Goal: Information Seeking & Learning: Learn about a topic

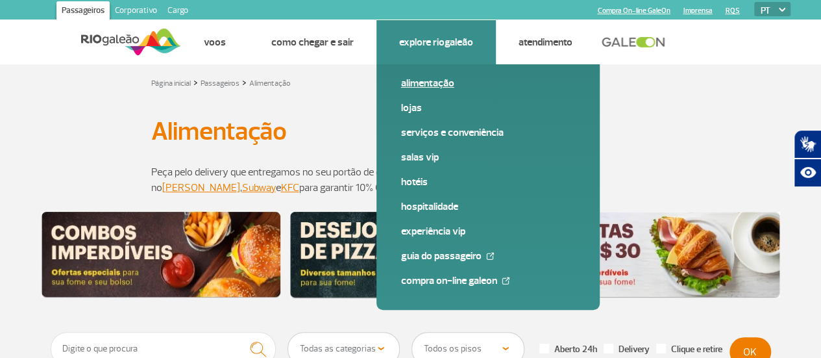
click at [416, 83] on link "Alimentação" at bounding box center [488, 83] width 174 height 14
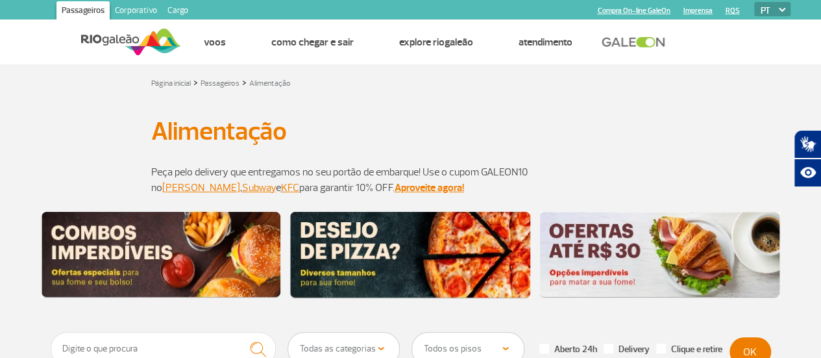
click at [720, 146] on div "Alimentação Alimentação" at bounding box center [411, 131] width 721 height 35
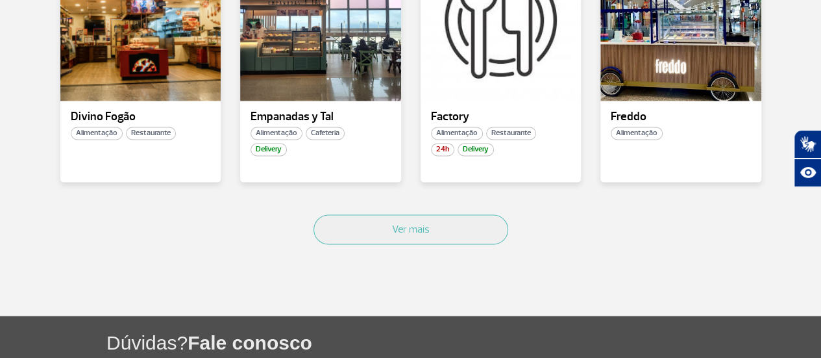
scroll to position [974, 0]
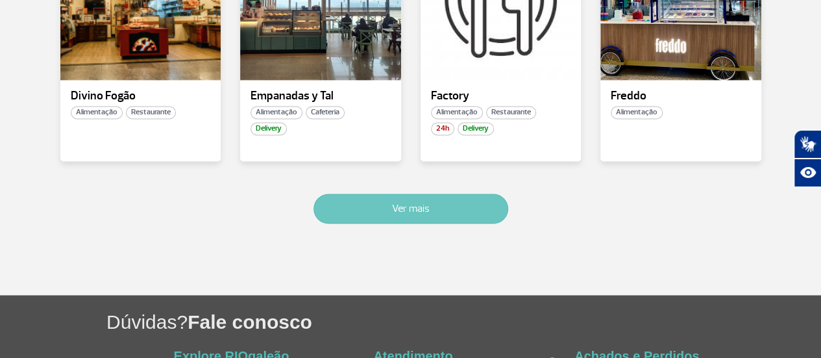
click at [387, 204] on button "Ver mais" at bounding box center [411, 208] width 195 height 30
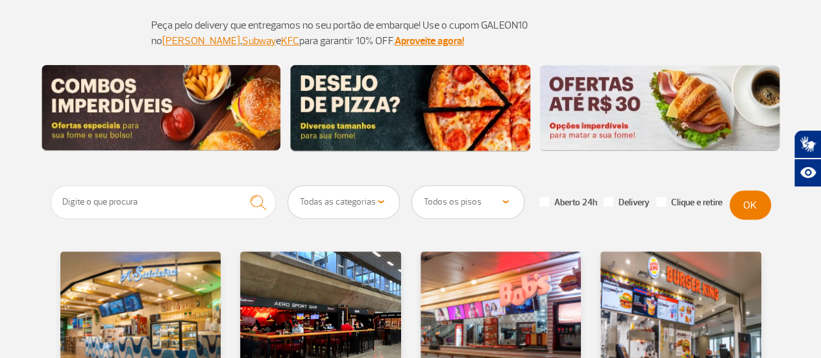
scroll to position [0, 0]
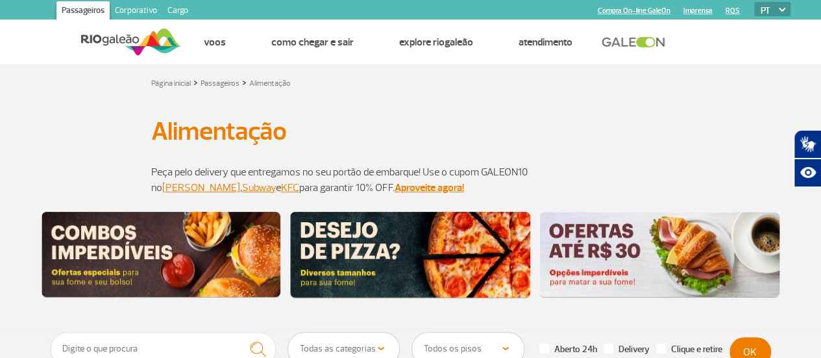
click at [111, 40] on img at bounding box center [131, 42] width 100 height 32
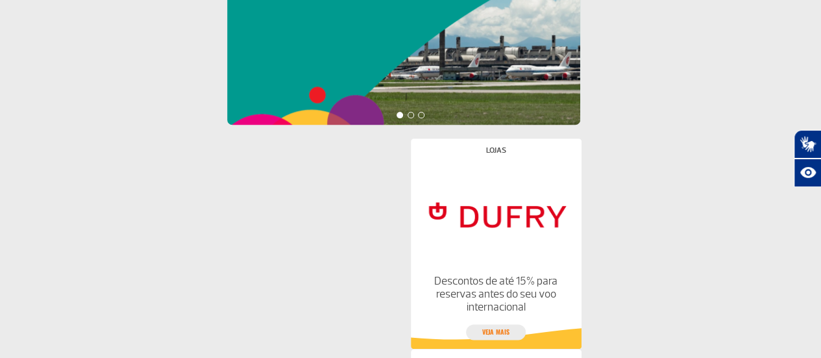
scroll to position [619, 0]
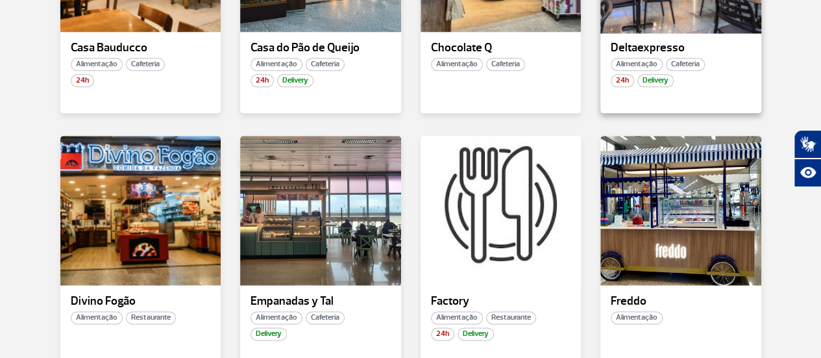
scroll to position [844, 0]
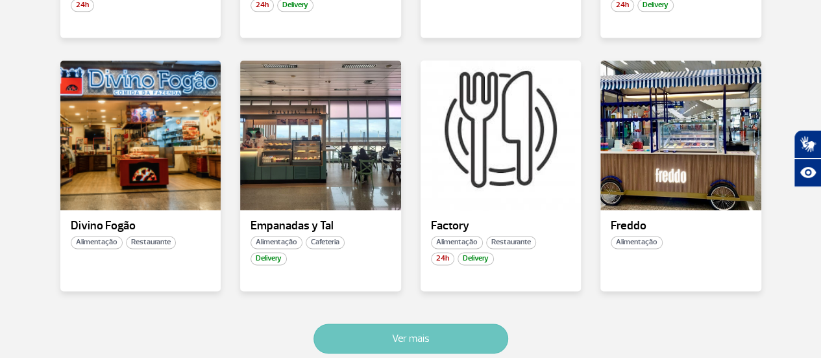
click at [399, 330] on button "Ver mais" at bounding box center [411, 338] width 195 height 30
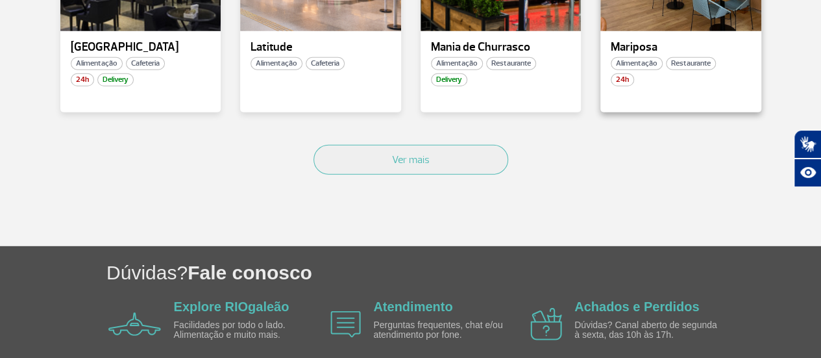
scroll to position [1858, 0]
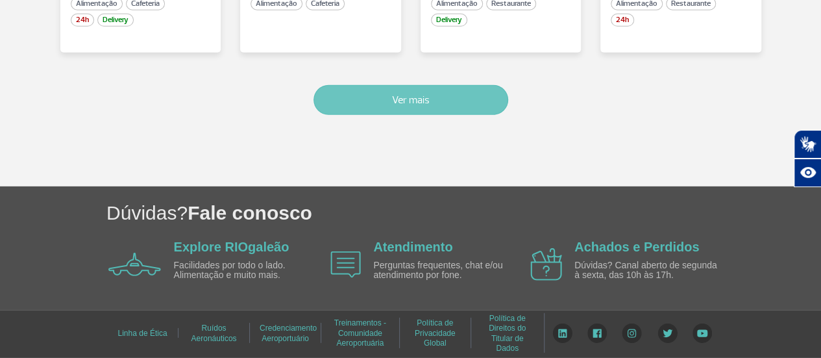
click at [374, 100] on button "Ver mais" at bounding box center [411, 100] width 195 height 30
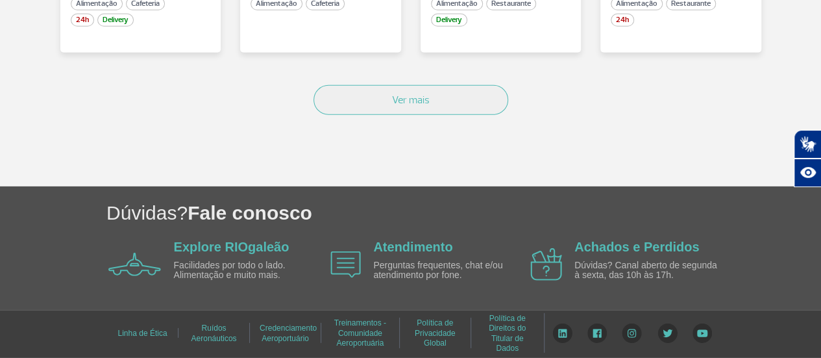
scroll to position [2618, 0]
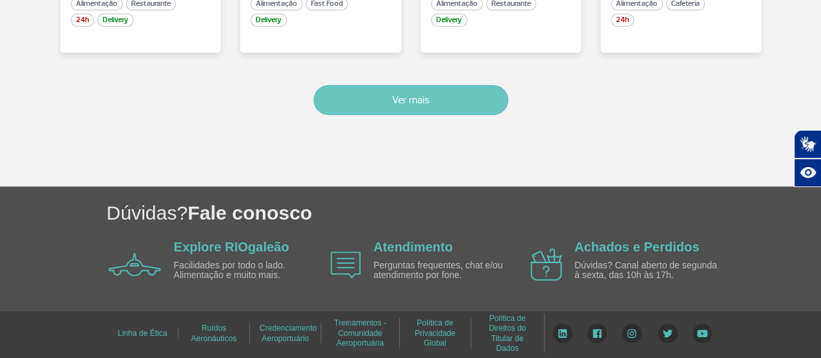
click at [466, 103] on button "Ver mais" at bounding box center [411, 100] width 195 height 30
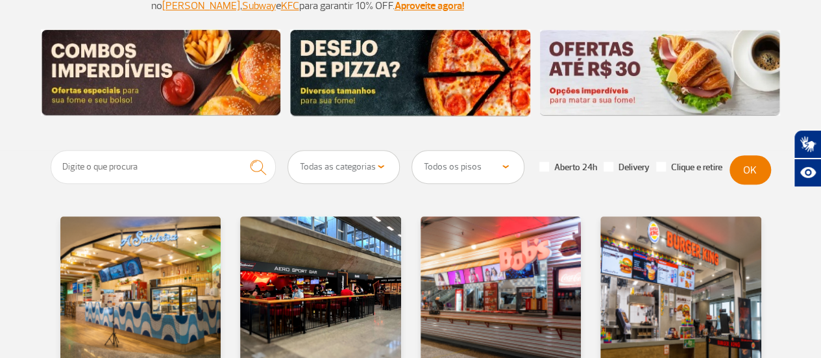
scroll to position [172, 0]
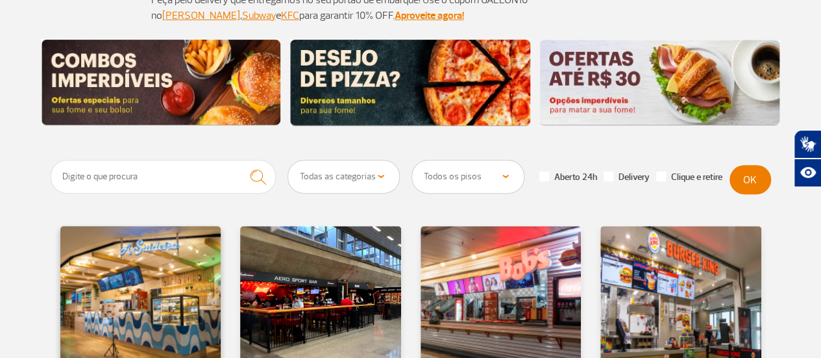
click at [160, 275] on div at bounding box center [140, 300] width 164 height 153
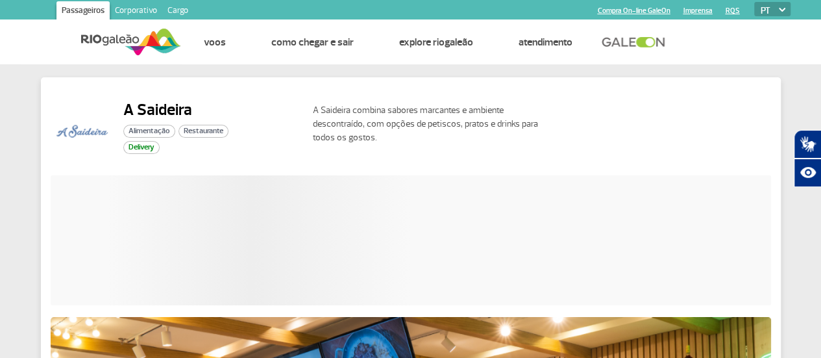
click at [155, 132] on span "Alimentação" at bounding box center [149, 131] width 52 height 13
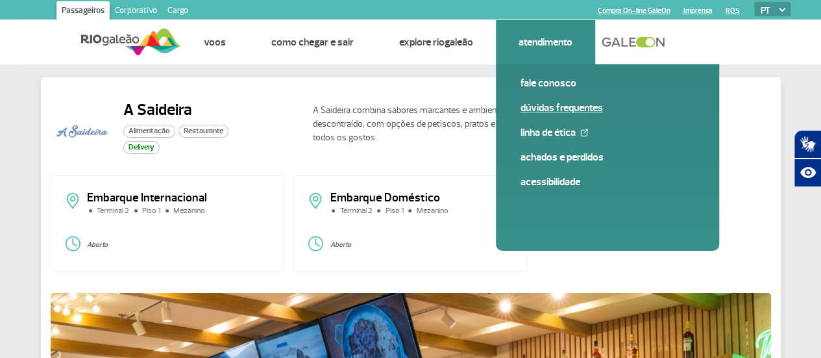
click at [549, 107] on link "Dúvidas Frequentes" at bounding box center [608, 108] width 174 height 14
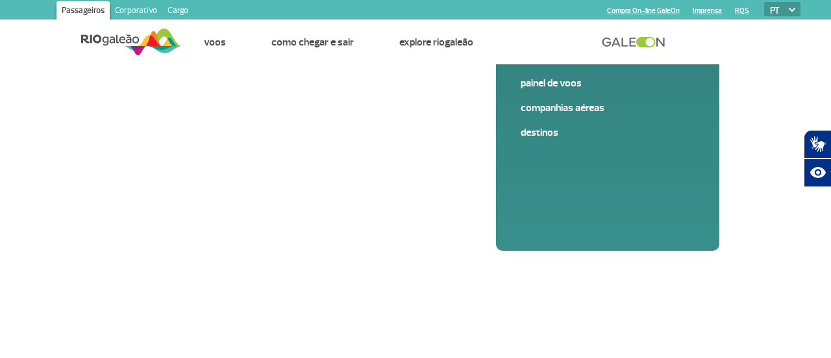
click at [123, 42] on img at bounding box center [131, 42] width 100 height 32
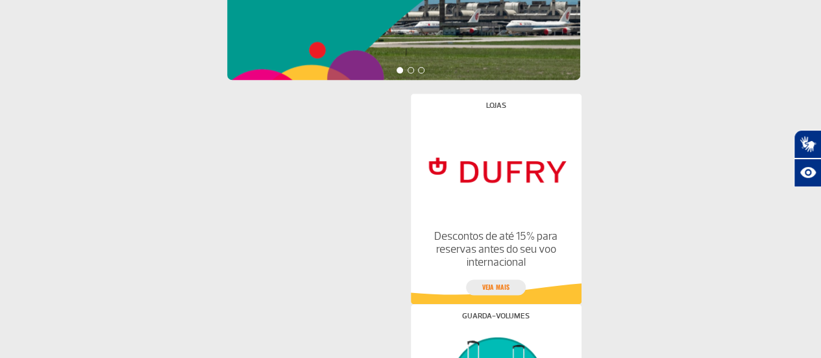
scroll to position [749, 0]
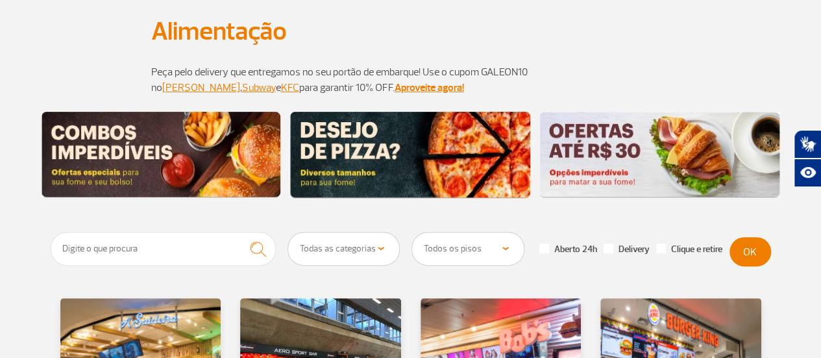
scroll to position [195, 0]
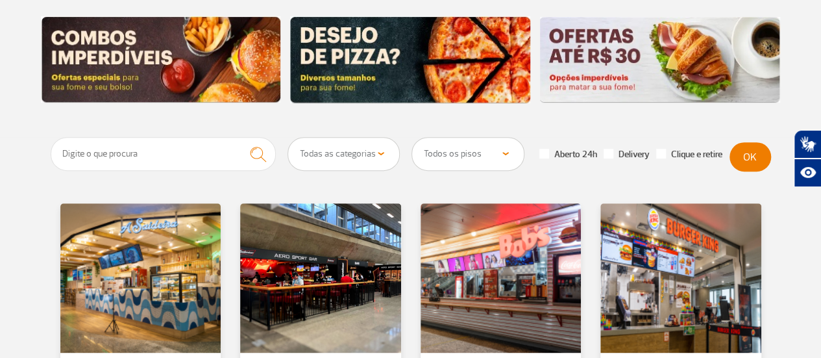
click at [574, 154] on label "Aberto 24h" at bounding box center [569, 155] width 58 height 12
checkbox input "true"
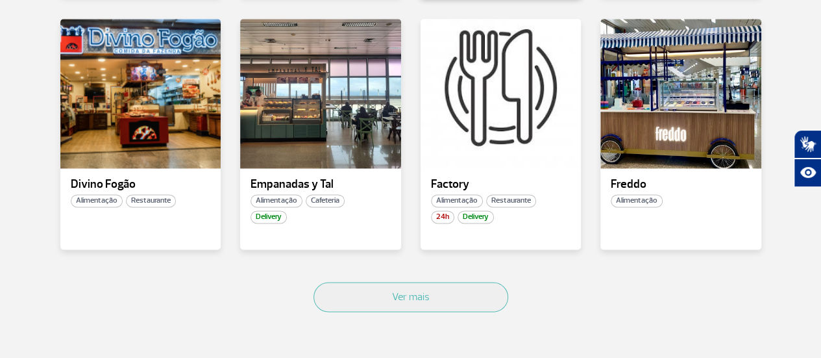
scroll to position [887, 0]
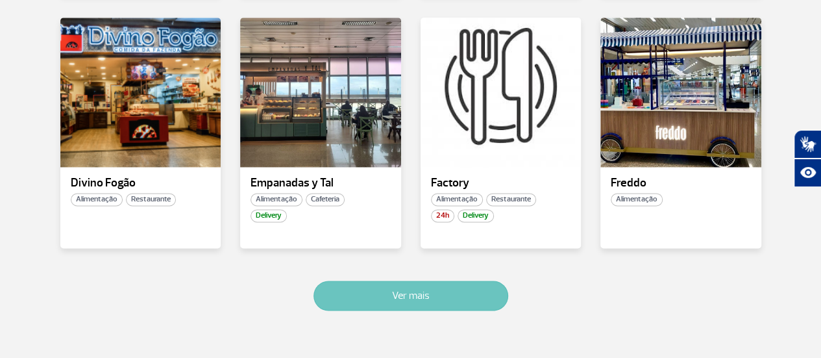
click at [450, 293] on button "Ver mais" at bounding box center [411, 295] width 195 height 30
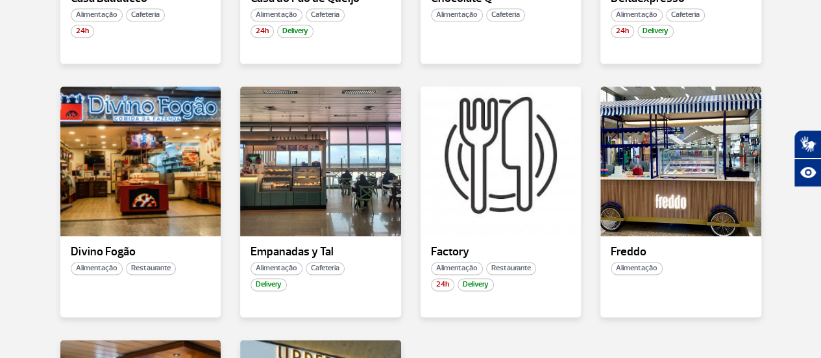
scroll to position [815, 0]
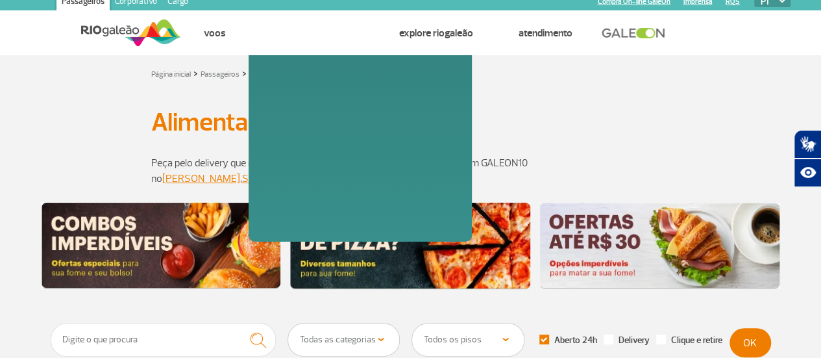
scroll to position [0, 0]
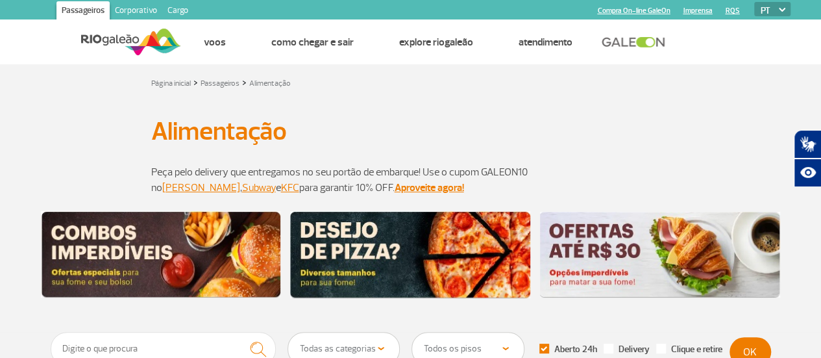
drag, startPoint x: 682, startPoint y: 106, endPoint x: 591, endPoint y: 107, distance: 90.3
click at [679, 106] on div at bounding box center [411, 107] width 721 height 13
click at [168, 84] on link "Página inicial" at bounding box center [171, 84] width 40 height 10
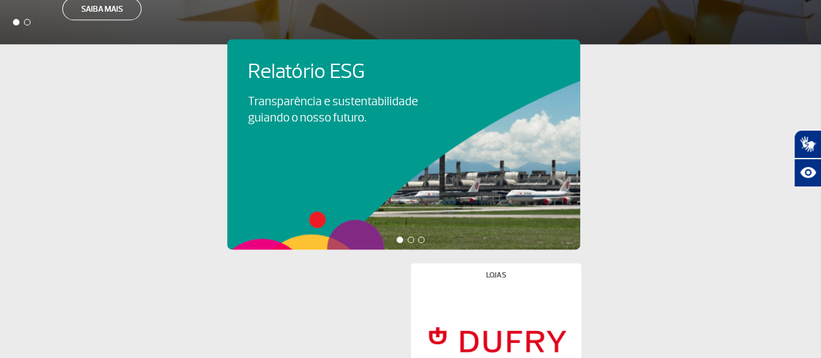
scroll to position [584, 0]
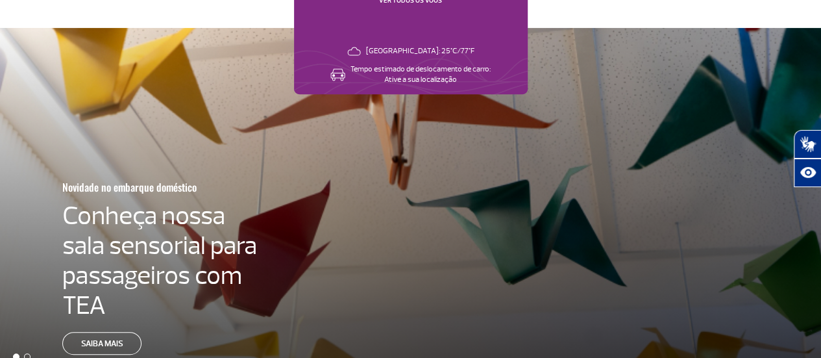
scroll to position [0, 0]
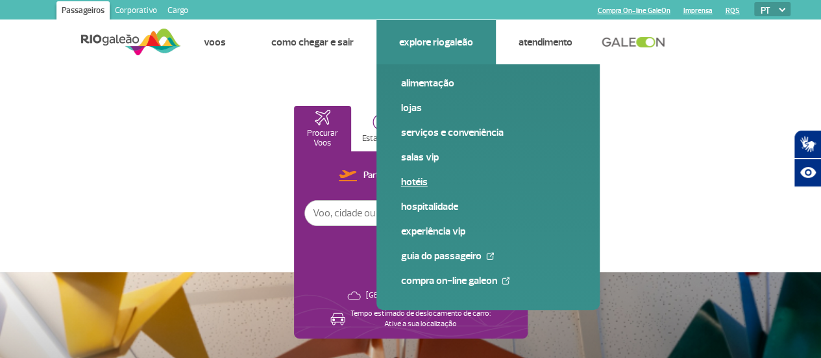
click at [410, 184] on link "Hotéis" at bounding box center [488, 182] width 174 height 14
click at [410, 180] on link "Hotéis" at bounding box center [488, 182] width 174 height 14
click at [409, 177] on link "Hotéis" at bounding box center [488, 182] width 174 height 14
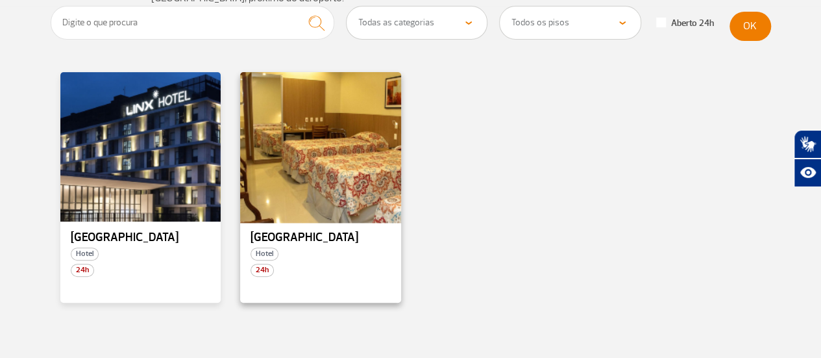
scroll to position [195, 0]
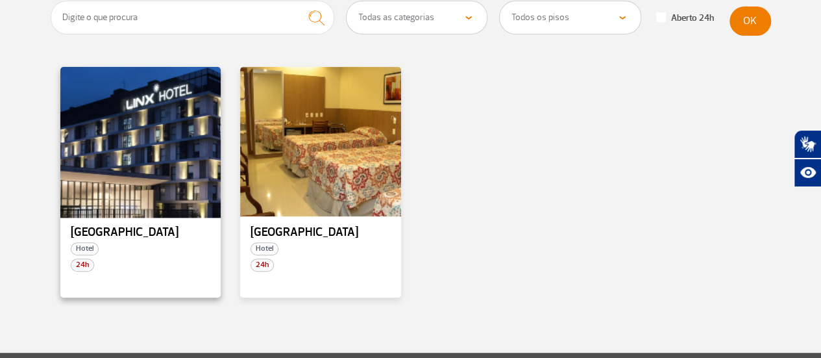
click at [136, 132] on div at bounding box center [140, 142] width 164 height 153
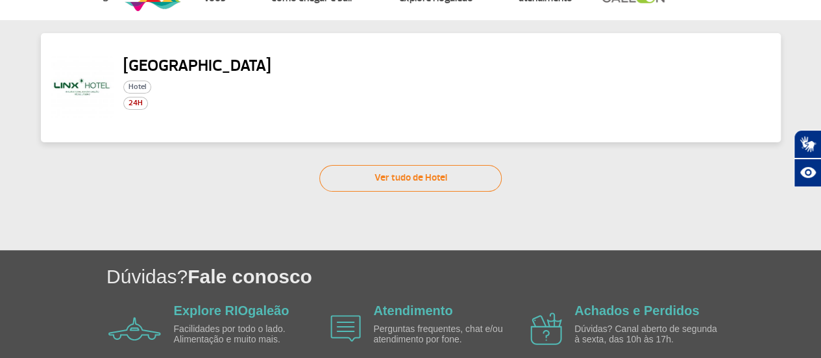
scroll to position [65, 0]
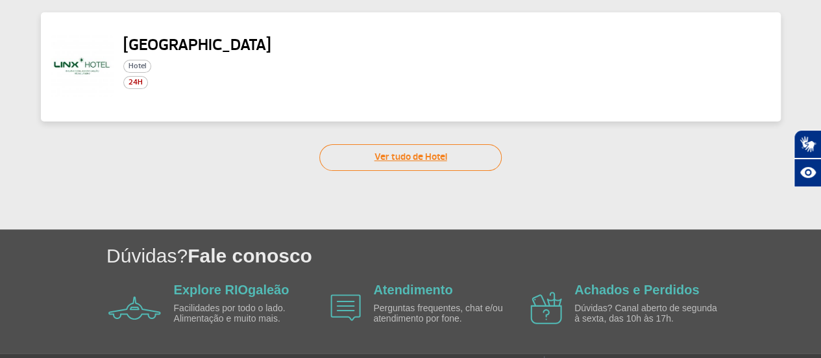
click at [399, 155] on link "Ver tudo de Hotel" at bounding box center [410, 157] width 182 height 27
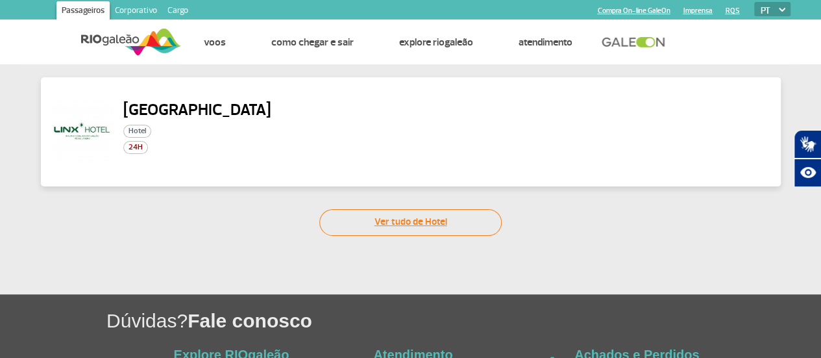
select select "322"
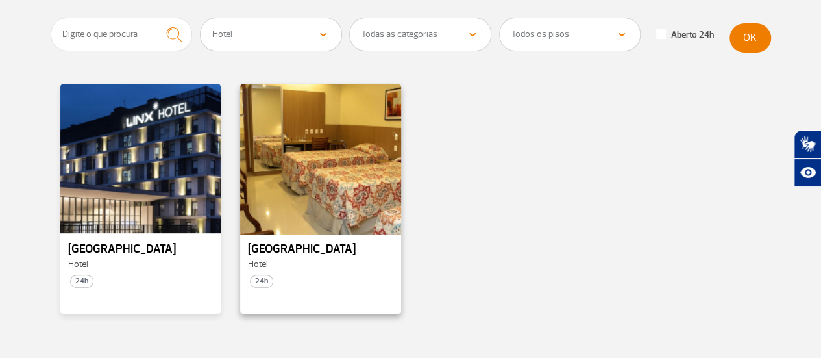
scroll to position [195, 0]
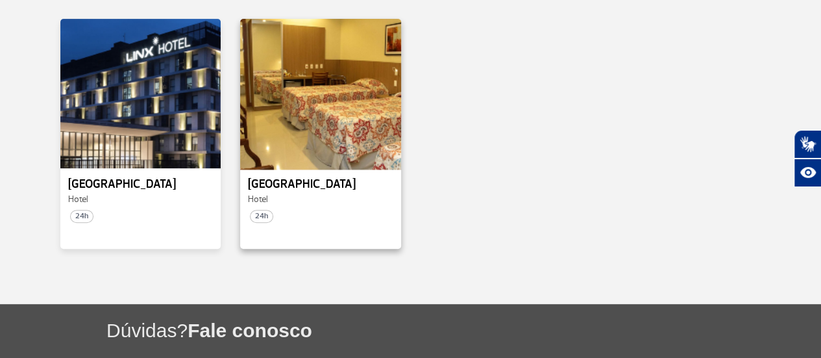
click at [332, 125] on div at bounding box center [321, 94] width 164 height 153
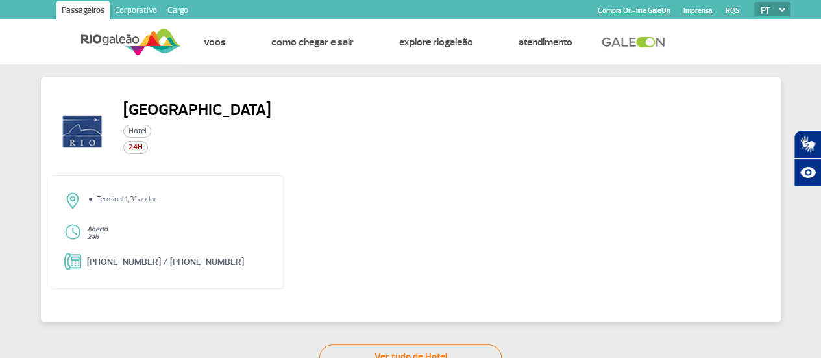
select select "322"
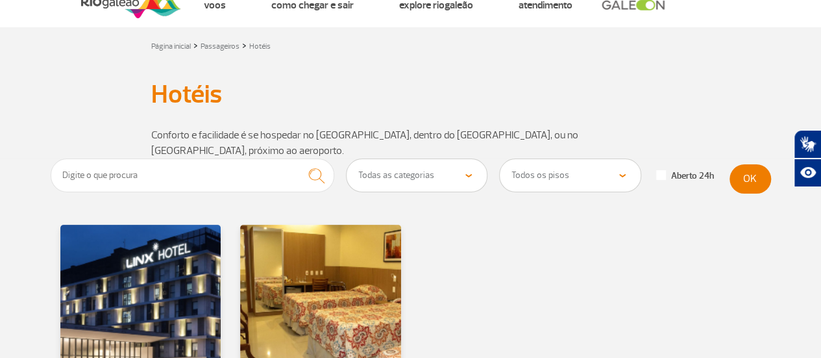
scroll to position [65, 0]
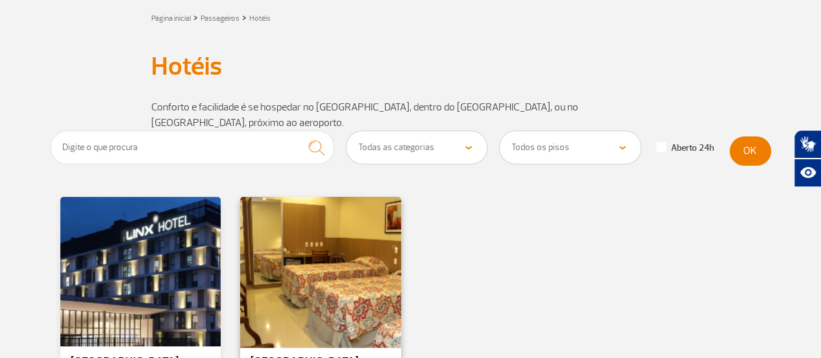
click at [343, 219] on div at bounding box center [321, 271] width 164 height 153
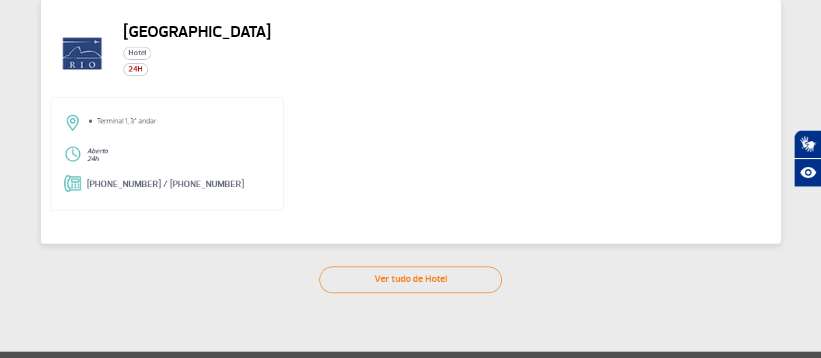
scroll to position [58, 0]
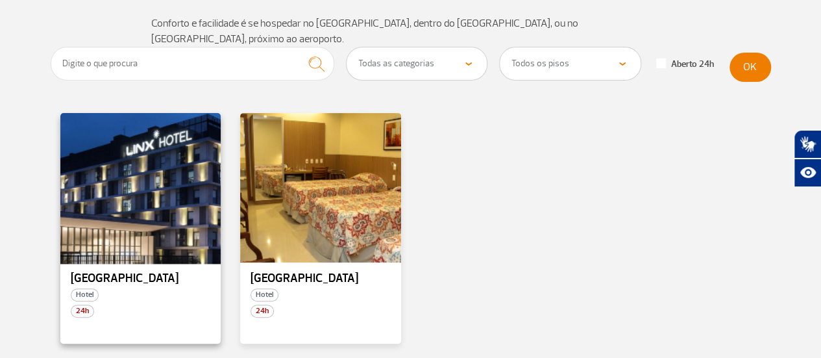
scroll to position [195, 0]
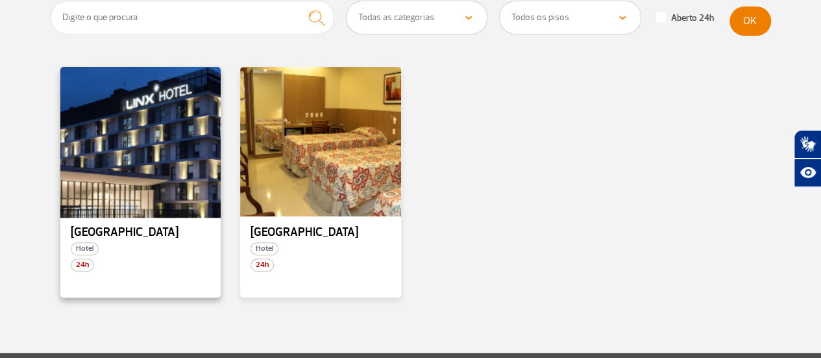
click at [160, 143] on div at bounding box center [140, 142] width 164 height 153
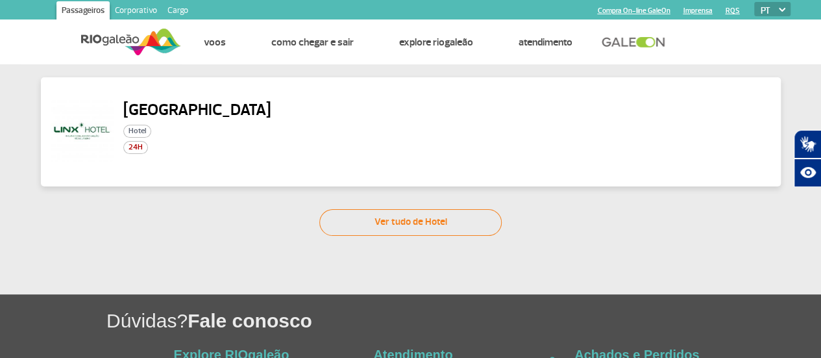
click at [105, 133] on img at bounding box center [82, 131] width 62 height 62
